Goal: Task Accomplishment & Management: Manage account settings

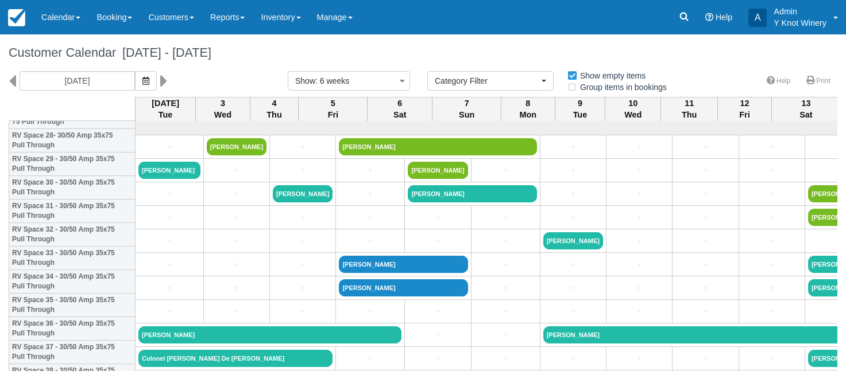
select select
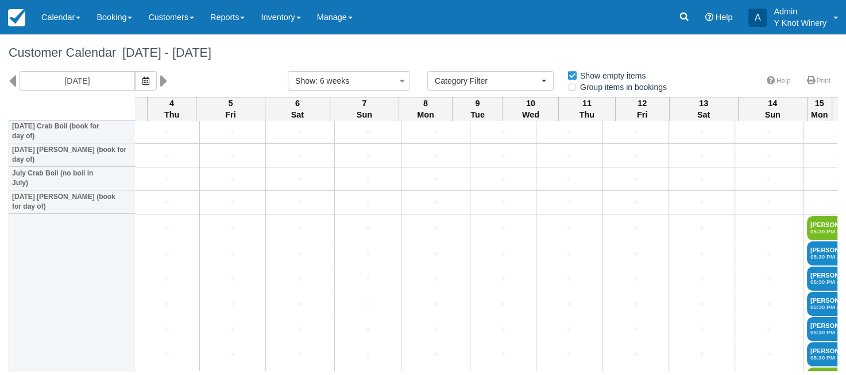
scroll to position [1527, 0]
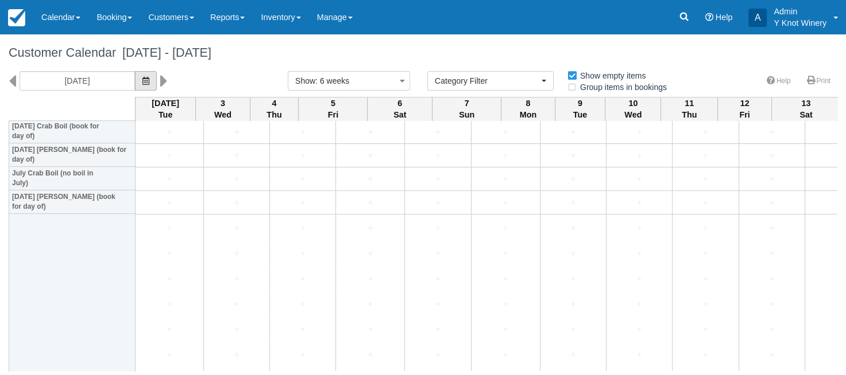
click at [142, 83] on icon "button" at bounding box center [145, 81] width 7 height 8
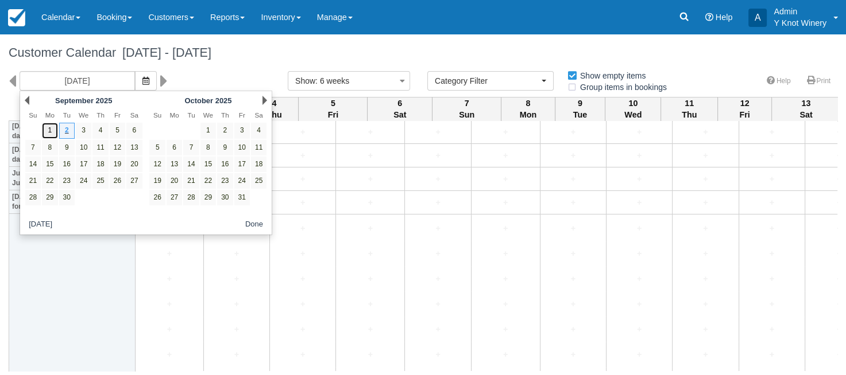
click at [52, 130] on link "1" at bounding box center [49, 130] width 15 height 15
type input "09/01/25"
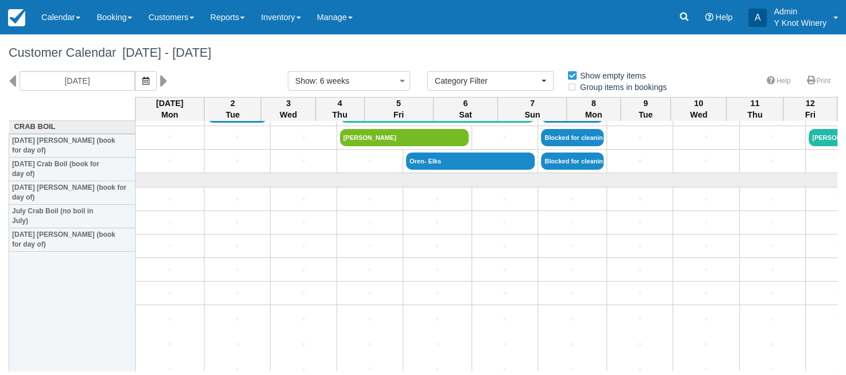
scroll to position [1431, 0]
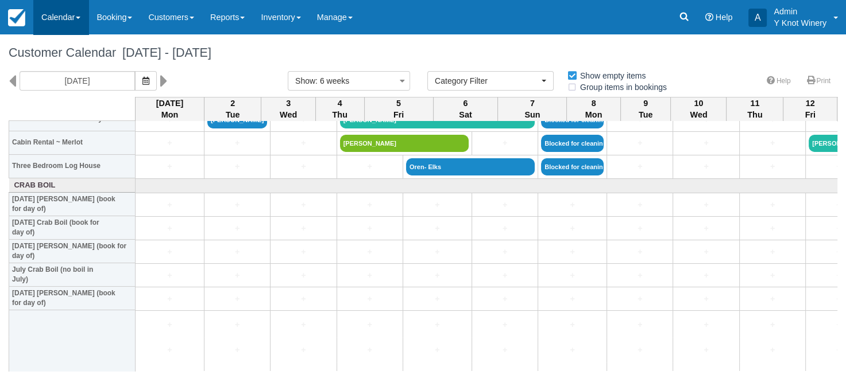
click at [76, 15] on link "Calendar" at bounding box center [60, 17] width 55 height 34
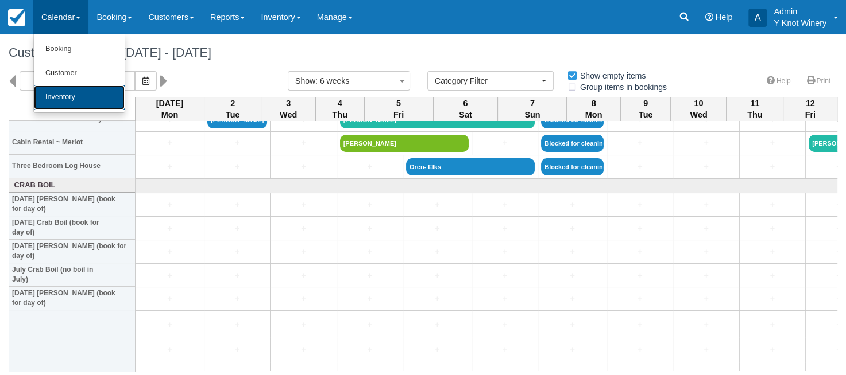
click at [69, 97] on link "Inventory" at bounding box center [79, 98] width 91 height 24
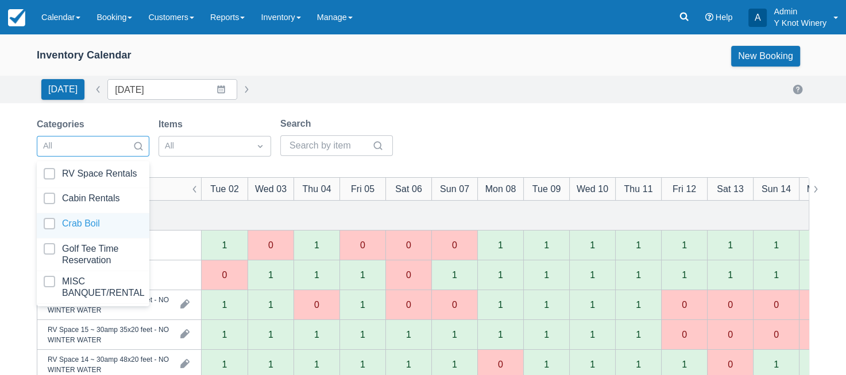
click at [113, 220] on div at bounding box center [93, 225] width 99 height 15
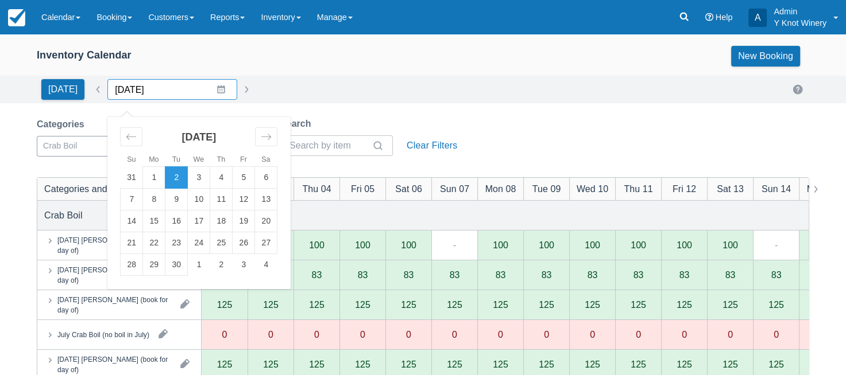
click at [201, 86] on input "[DATE]" at bounding box center [172, 89] width 130 height 21
click at [120, 134] on div "Move backward to switch to the previous month." at bounding box center [131, 136] width 22 height 19
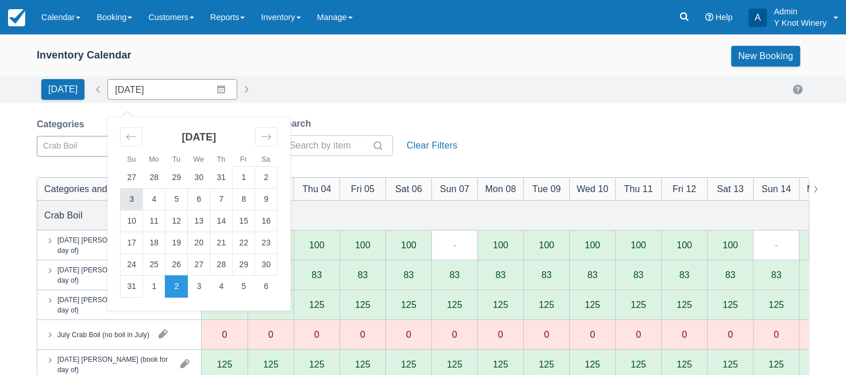
click at [125, 196] on td "3" at bounding box center [132, 200] width 22 height 22
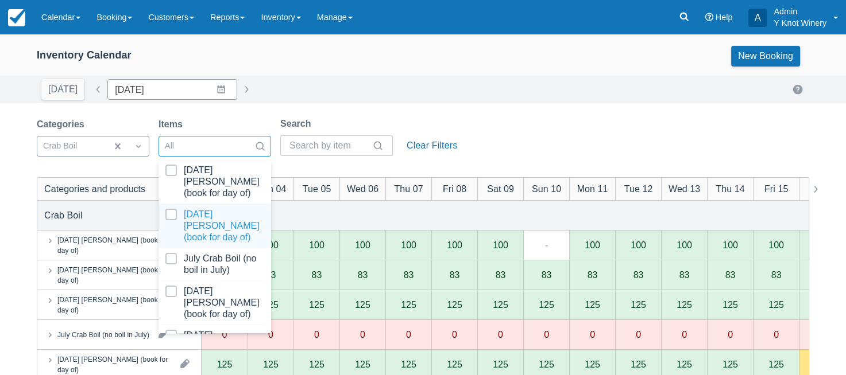
scroll to position [51, 0]
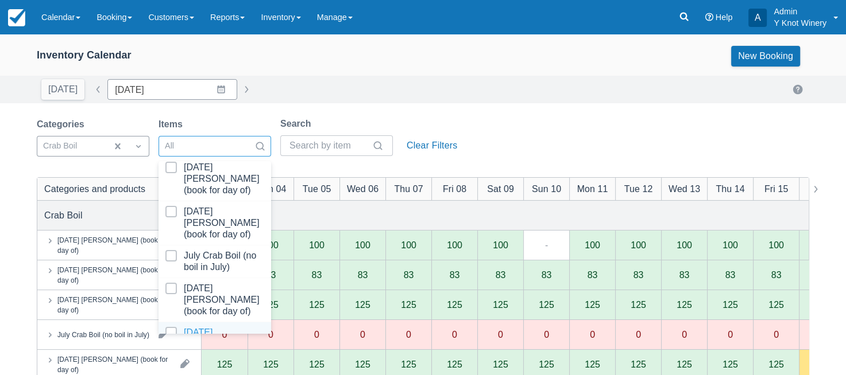
click at [204, 327] on div at bounding box center [214, 344] width 99 height 34
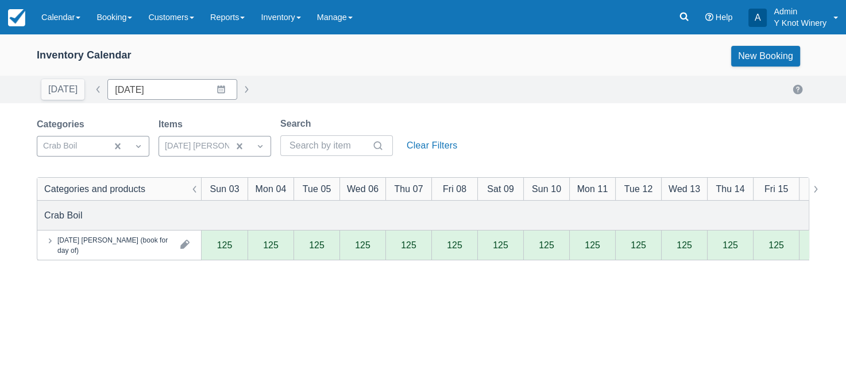
click at [328, 49] on div "Inventory Calendar New Booking" at bounding box center [423, 56] width 772 height 21
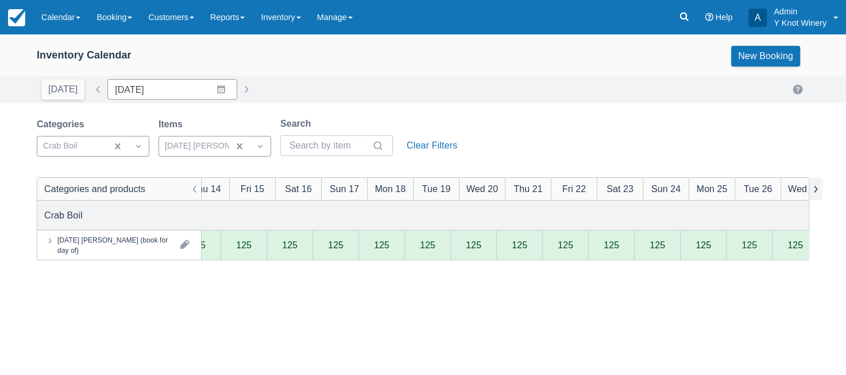
scroll to position [0, 549]
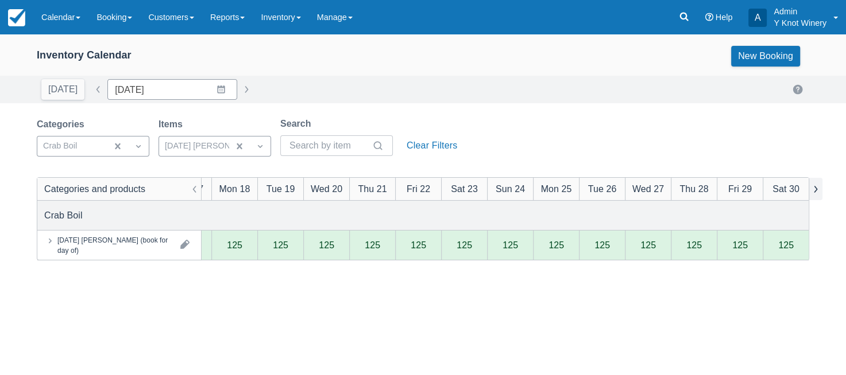
click at [815, 192] on button "button" at bounding box center [815, 189] width 14 height 22
click at [239, 91] on button "button" at bounding box center [246, 90] width 14 height 14
type input "08/31/25"
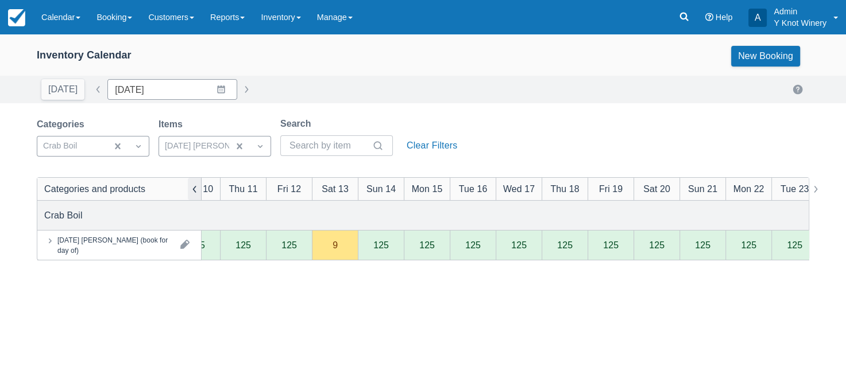
click at [194, 191] on button "button" at bounding box center [195, 189] width 14 height 22
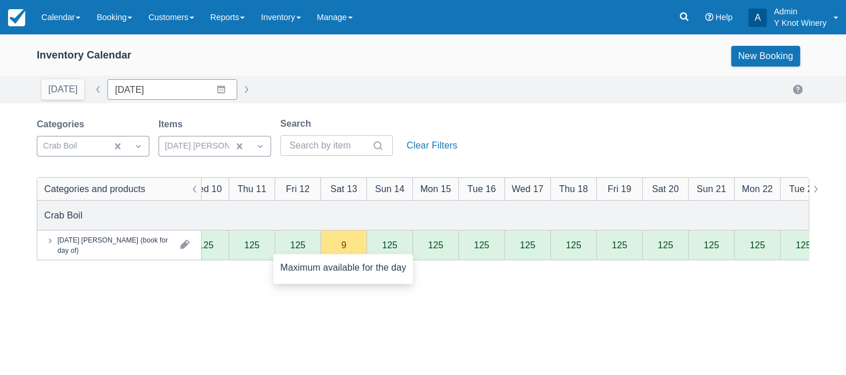
click at [332, 247] on div "9" at bounding box center [343, 246] width 46 height 30
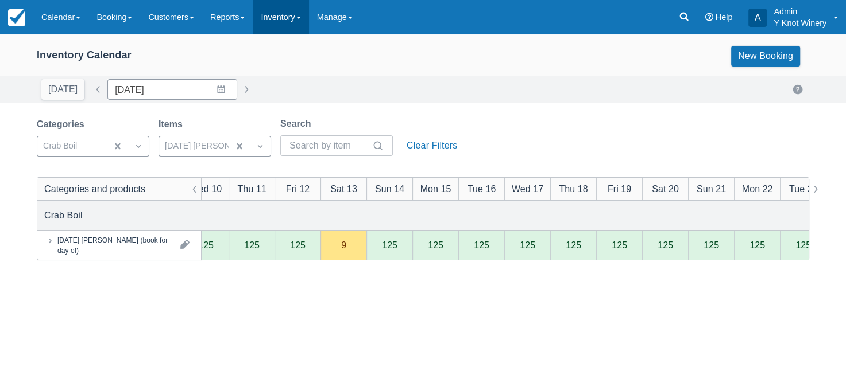
click at [308, 15] on link "Inventory" at bounding box center [281, 17] width 56 height 34
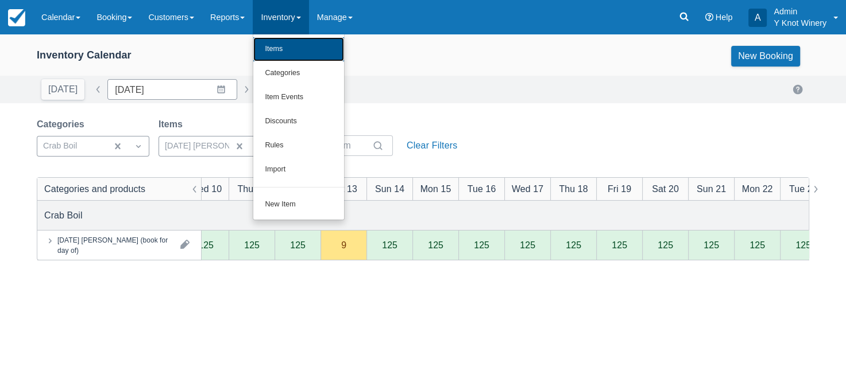
click at [307, 51] on link "Items" at bounding box center [298, 49] width 91 height 24
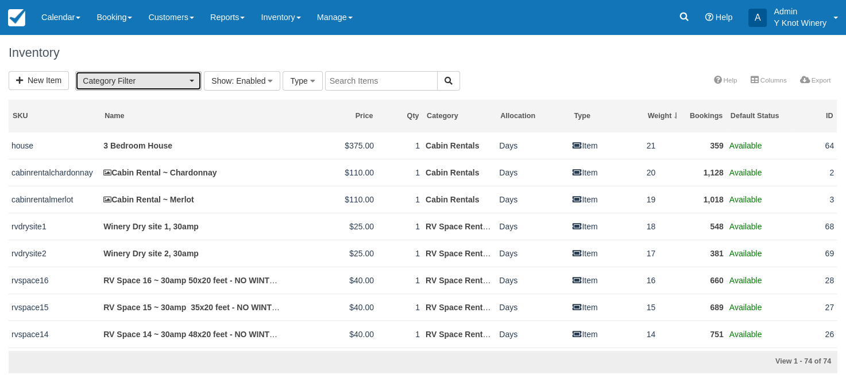
click at [195, 83] on button "Category Filter" at bounding box center [138, 81] width 126 height 20
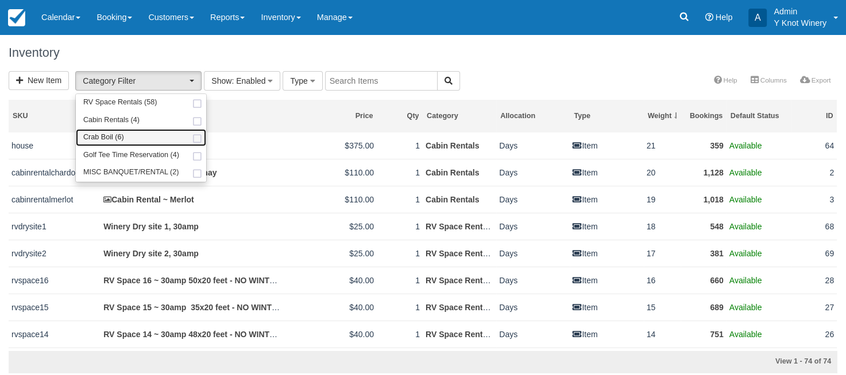
click at [156, 139] on link "Crab Boil (6)" at bounding box center [141, 138] width 130 height 18
select select "8"
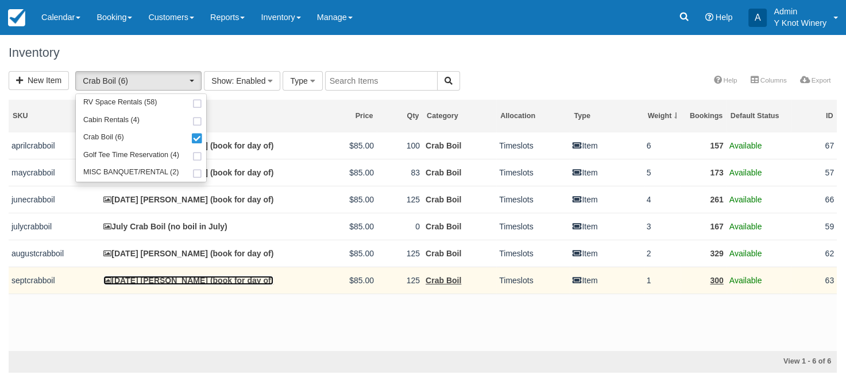
click at [186, 280] on link "September 13th Crab Boil (book for day of)" at bounding box center [188, 280] width 170 height 9
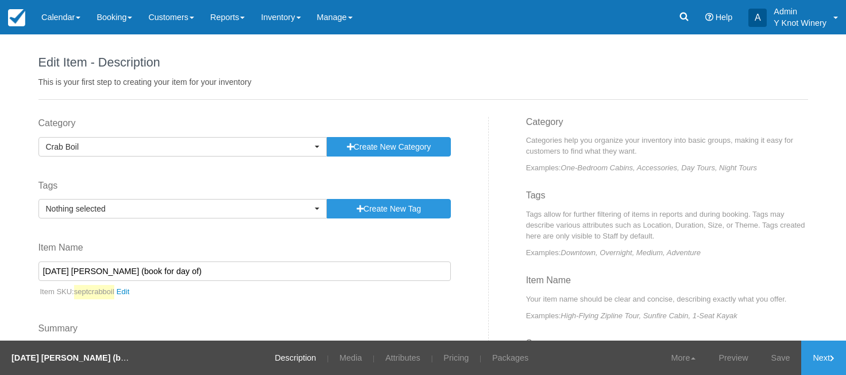
select select
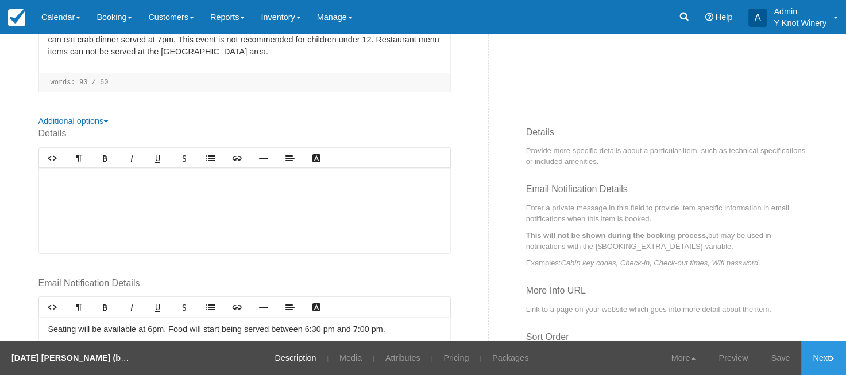
scroll to position [443, 0]
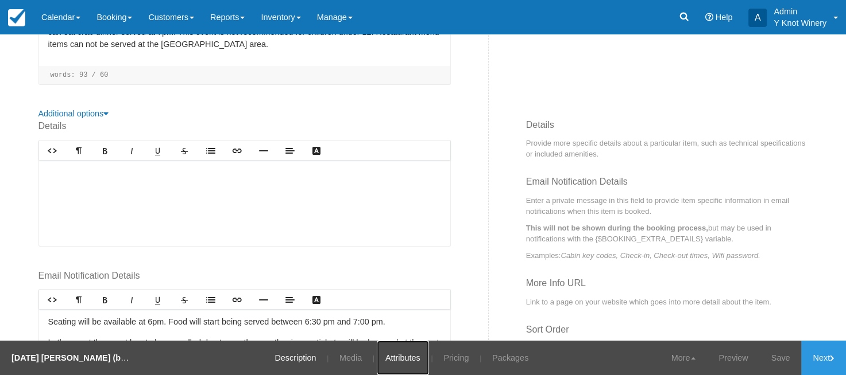
click at [406, 359] on link "Attributes" at bounding box center [403, 358] width 52 height 34
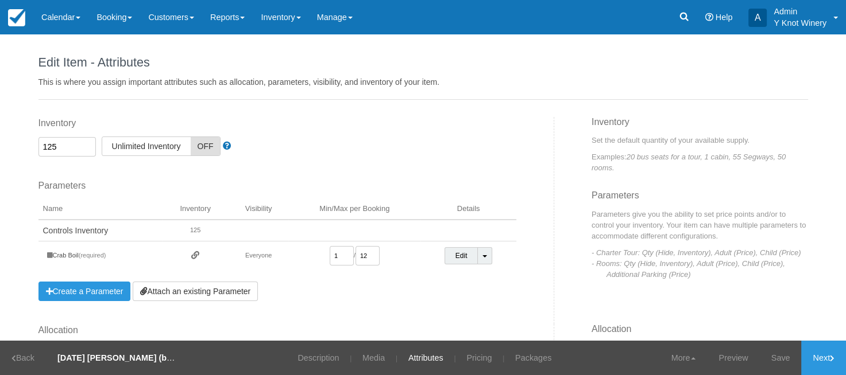
drag, startPoint x: 59, startPoint y: 147, endPoint x: 46, endPoint y: 148, distance: 12.6
click at [46, 148] on input "125" at bounding box center [66, 147] width 57 height 20
type input "116"
click at [783, 358] on link "Save" at bounding box center [780, 358] width 42 height 34
click at [398, 137] on div "Inventory 116 Unlimited ON Unlimited Inventory OFF" at bounding box center [277, 137] width 478 height 40
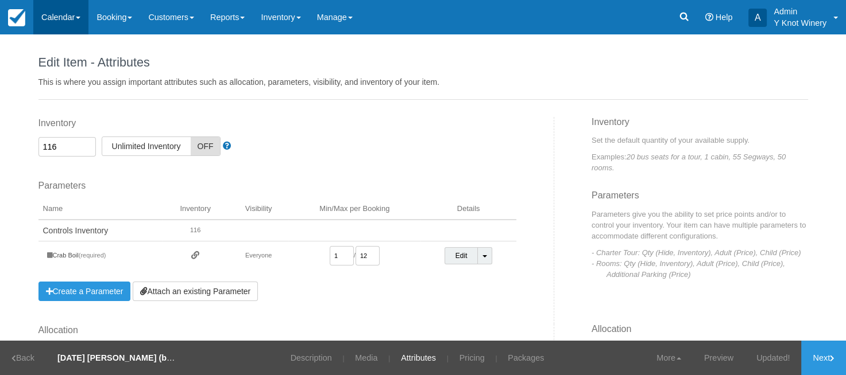
click at [80, 17] on span at bounding box center [78, 18] width 5 height 2
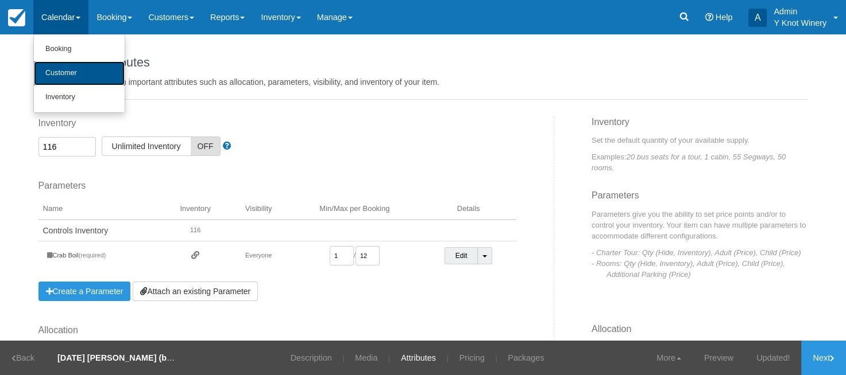
click at [76, 81] on link "Customer" at bounding box center [79, 73] width 91 height 24
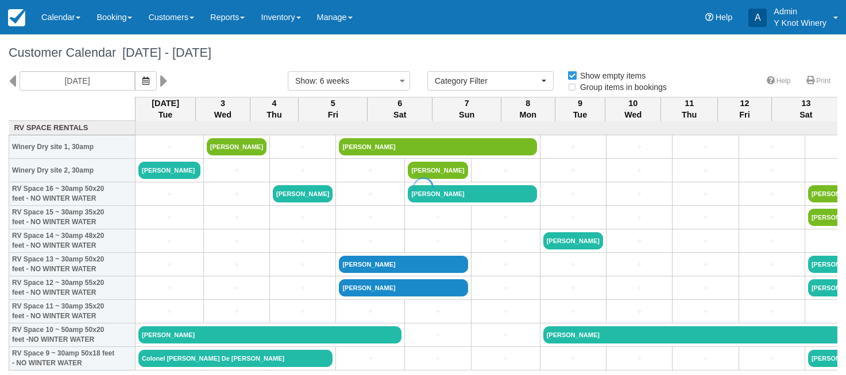
select select
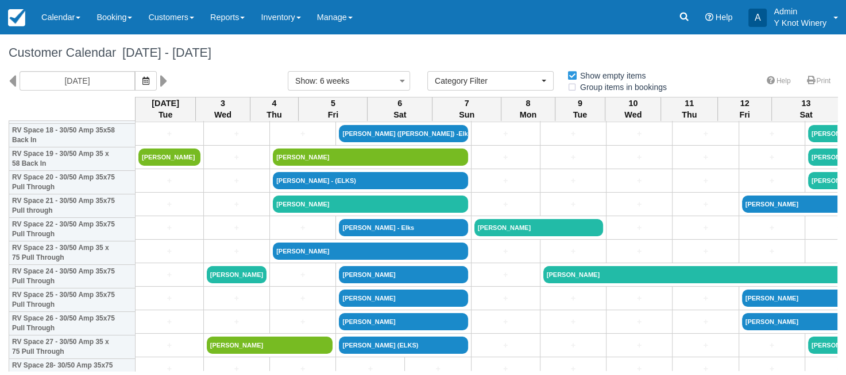
scroll to position [534, 0]
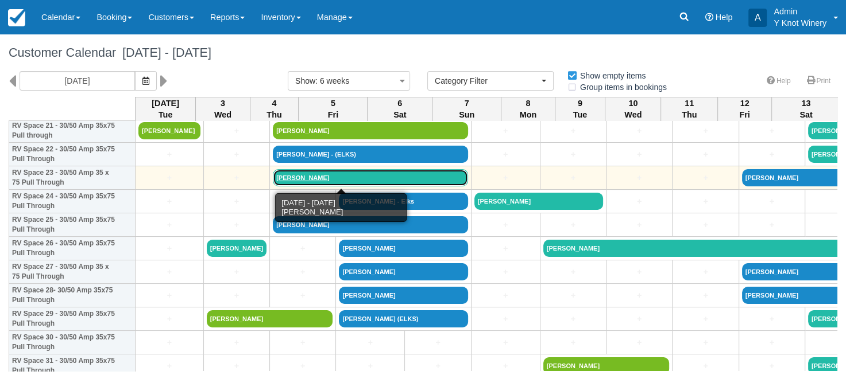
click at [293, 176] on link "Lewis O'Harra - Elks" at bounding box center [370, 177] width 195 height 17
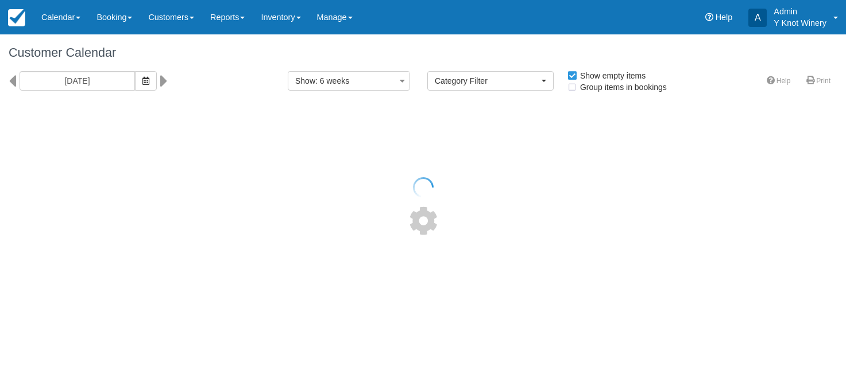
select select
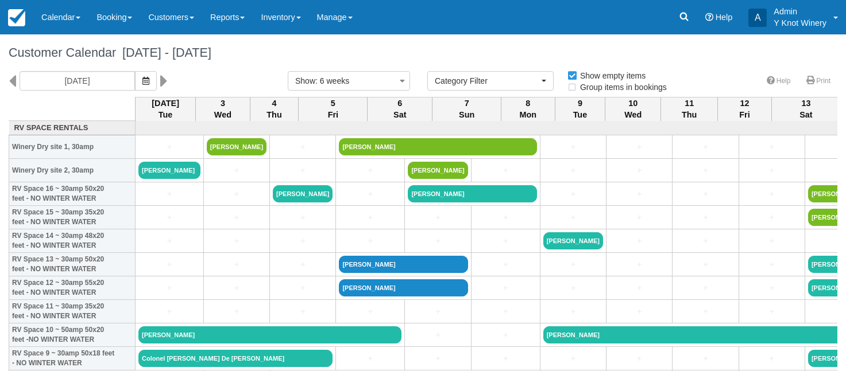
select select
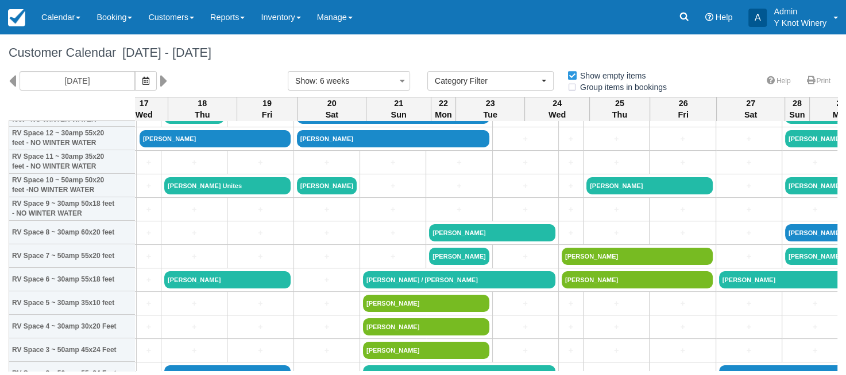
scroll to position [149, 920]
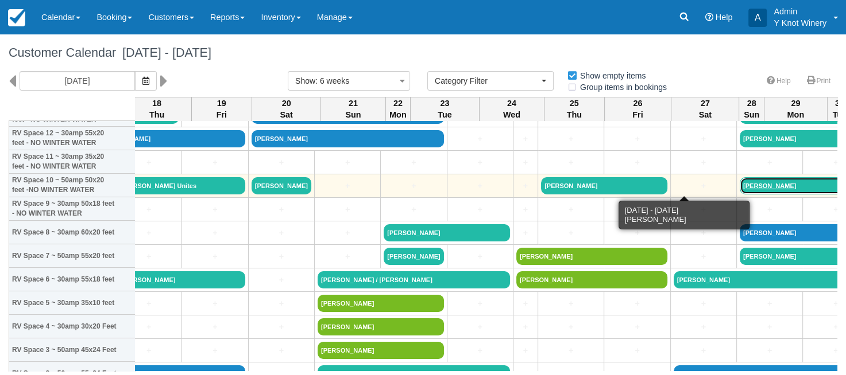
click at [739, 186] on link "Geoff Edwards" at bounding box center [814, 185] width 151 height 17
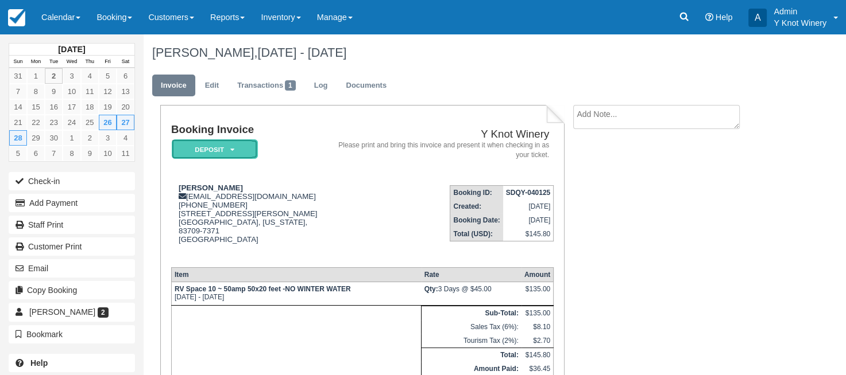
click at [230, 148] on em "Deposit" at bounding box center [215, 149] width 86 height 20
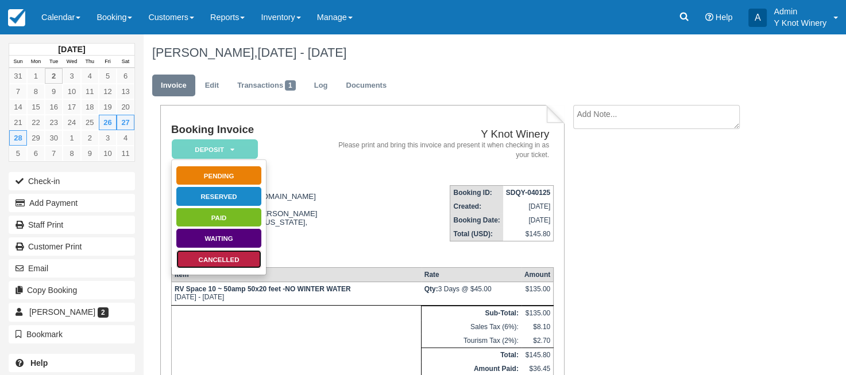
click at [238, 259] on link "Cancelled" at bounding box center [219, 260] width 86 height 20
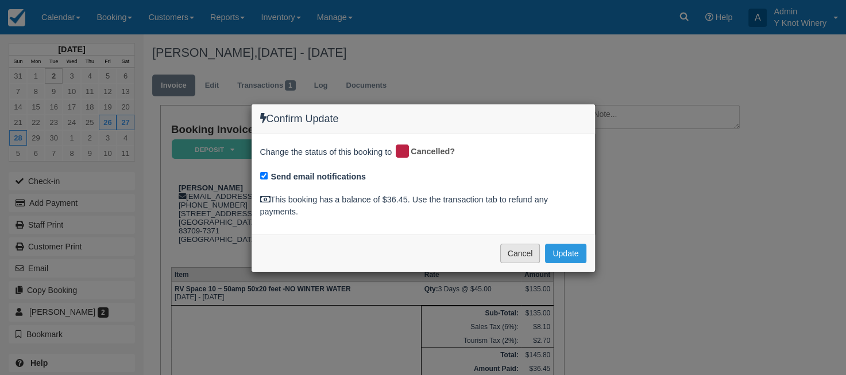
click at [514, 255] on button "Cancel" at bounding box center [520, 254] width 40 height 20
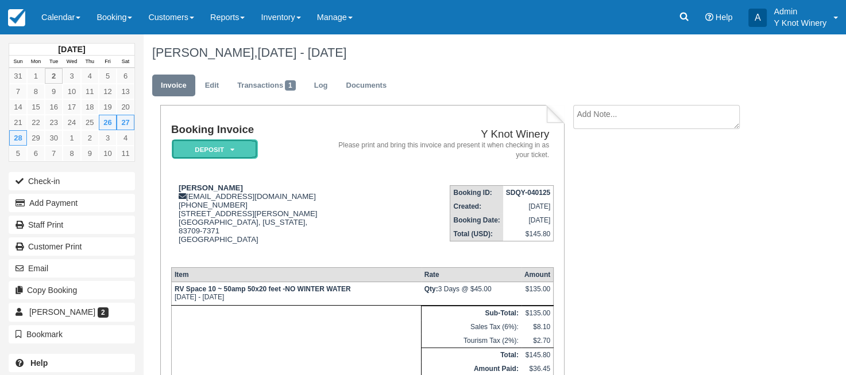
click at [237, 149] on em "Deposit" at bounding box center [215, 149] width 86 height 20
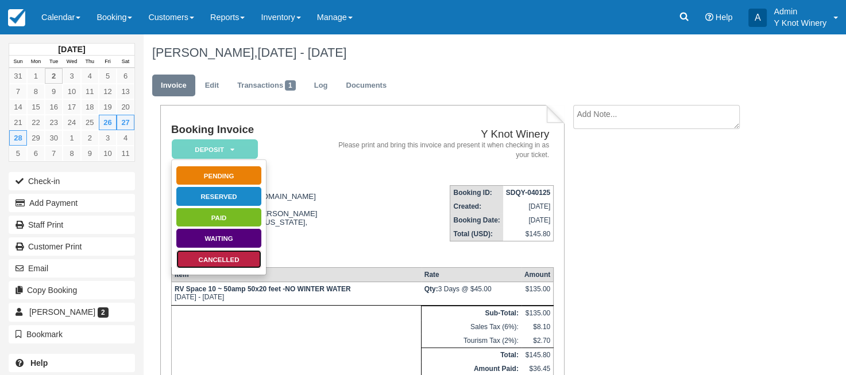
click at [231, 258] on link "Cancelled" at bounding box center [219, 260] width 86 height 20
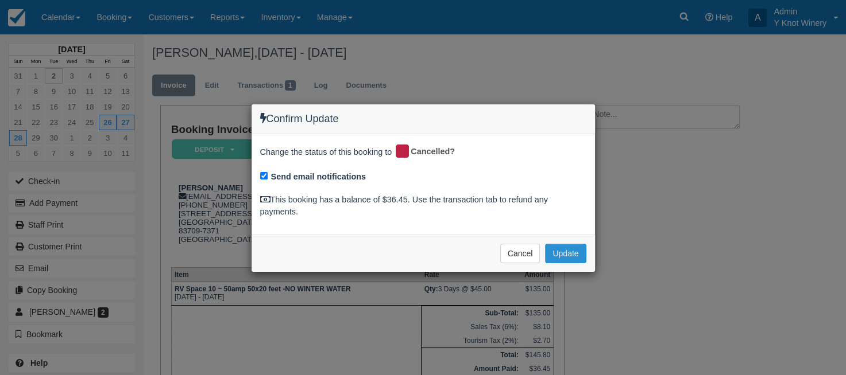
click at [565, 255] on button "Update" at bounding box center [565, 254] width 41 height 20
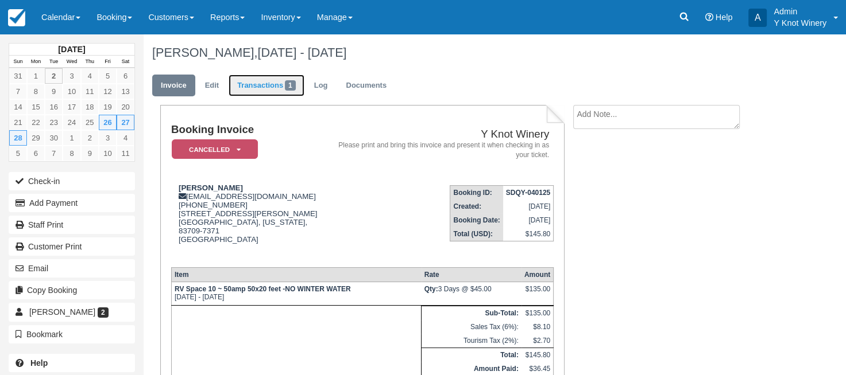
click at [261, 85] on link "Transactions 1" at bounding box center [266, 86] width 76 height 22
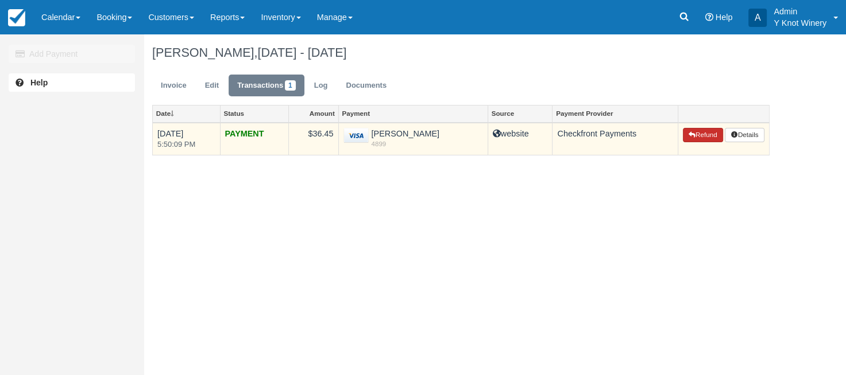
click at [702, 137] on button "Refund" at bounding box center [703, 135] width 40 height 15
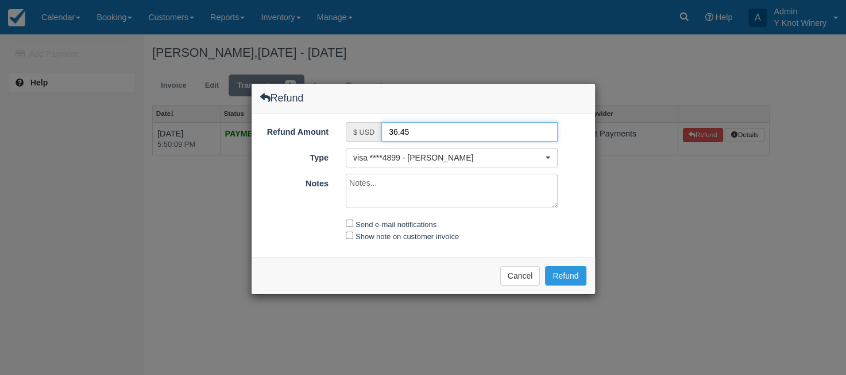
click at [394, 130] on input "36.45" at bounding box center [469, 132] width 176 height 20
type input "26.45"
click at [382, 183] on textarea "Notes" at bounding box center [452, 191] width 212 height 34
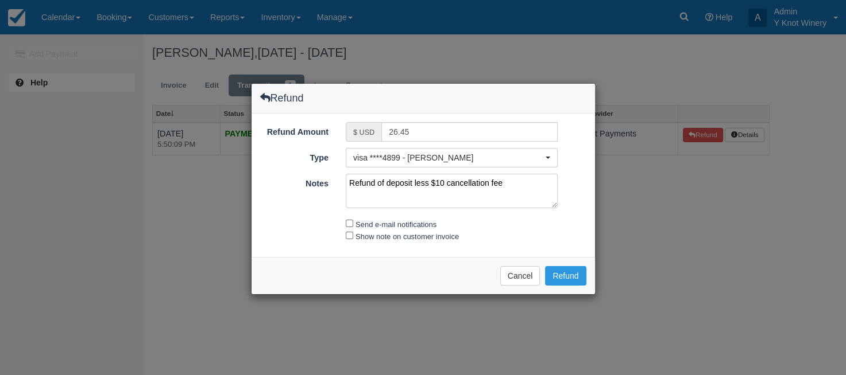
type textarea "Refund of deposit less $10 cancellation fee"
click at [351, 223] on input "Send e-mail notifications" at bounding box center [349, 223] width 7 height 7
checkbox input "true"
click at [352, 237] on input "Show note on customer invoice" at bounding box center [349, 235] width 7 height 7
checkbox input "true"
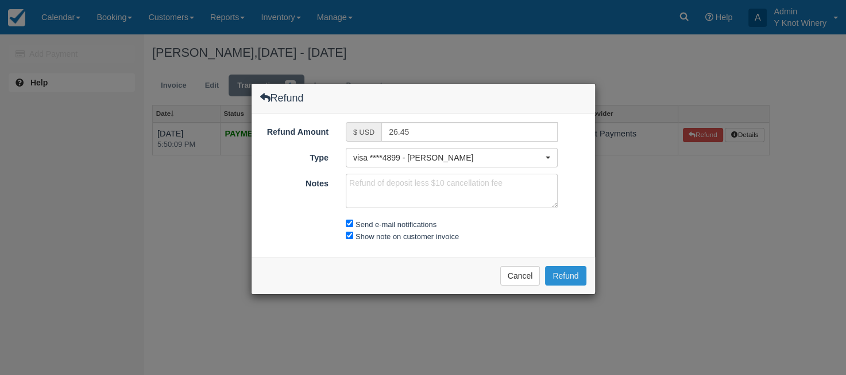
click at [571, 278] on button "Refund" at bounding box center [565, 276] width 41 height 20
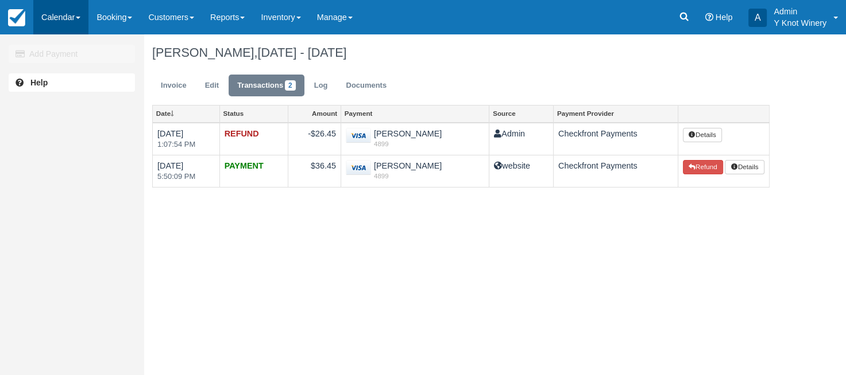
click at [77, 15] on link "Calendar" at bounding box center [60, 17] width 55 height 34
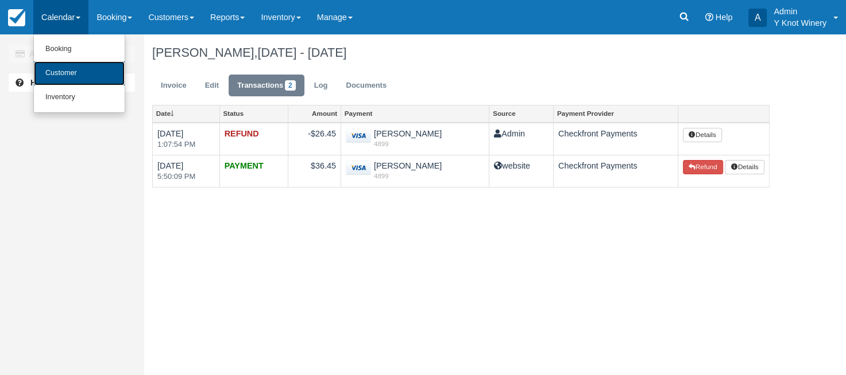
click at [75, 76] on link "Customer" at bounding box center [79, 73] width 91 height 24
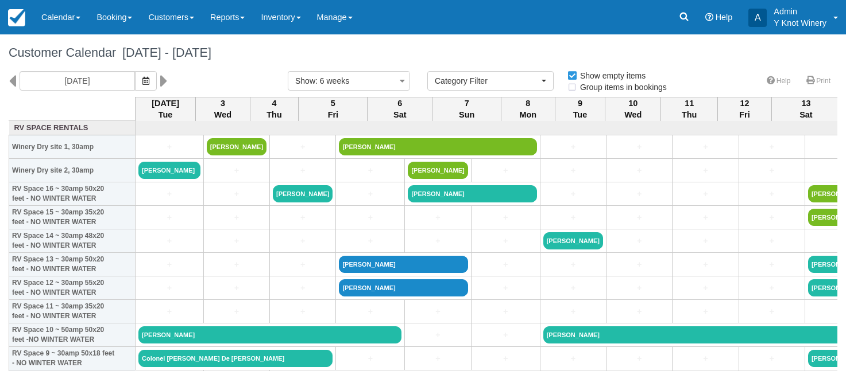
select select
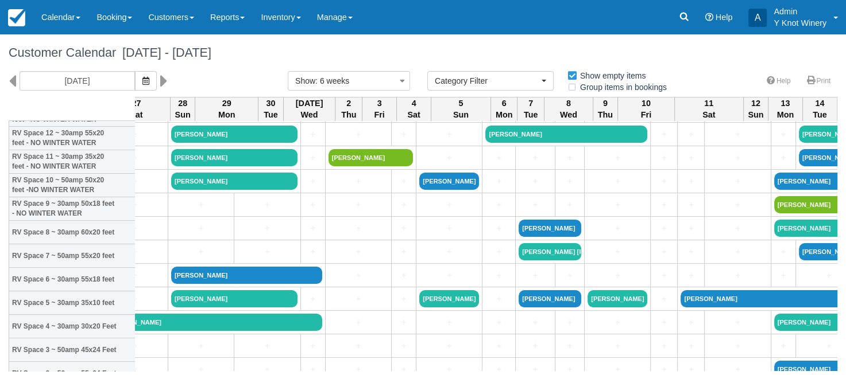
scroll to position [149, 1489]
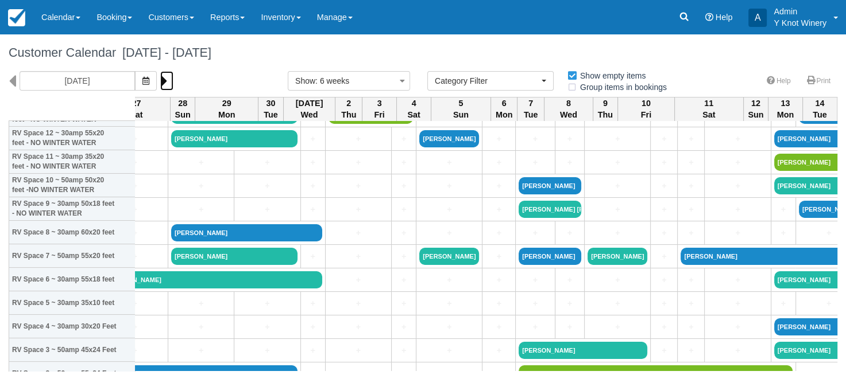
click at [160, 83] on icon at bounding box center [163, 81] width 7 height 20
type input "10/15/25"
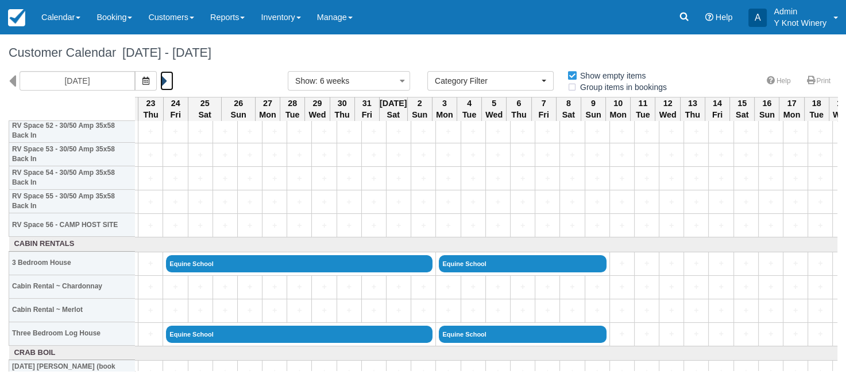
scroll to position [1263, 483]
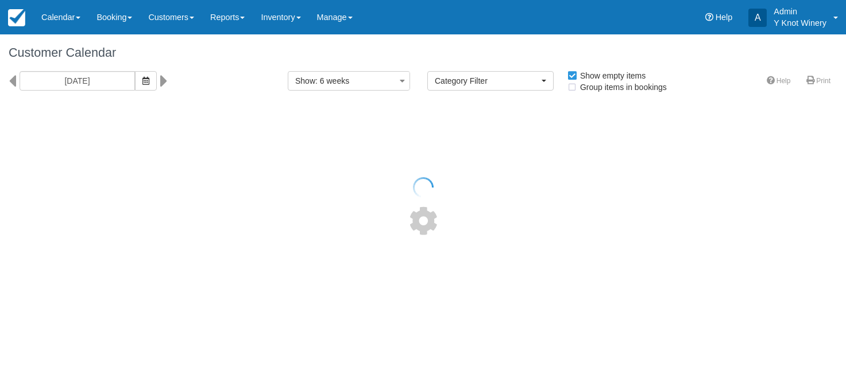
select select
